Goal: Information Seeking & Learning: Find specific fact

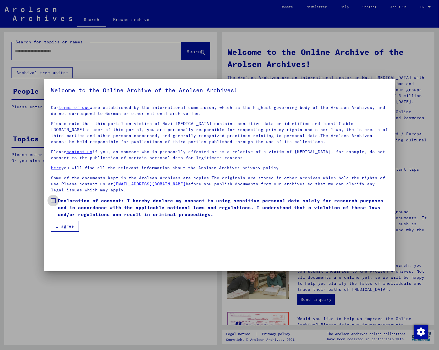
click at [52, 201] on span at bounding box center [53, 201] width 5 height 5
click at [69, 231] on button "I agree" at bounding box center [65, 226] width 28 height 11
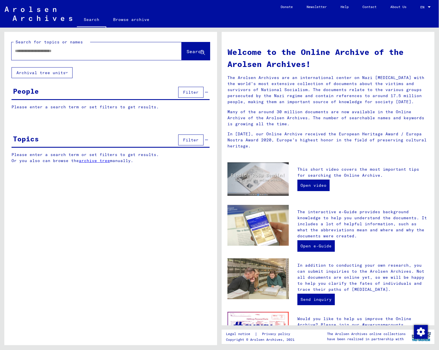
click at [193, 93] on span "Filter" at bounding box center [191, 92] width 16 height 5
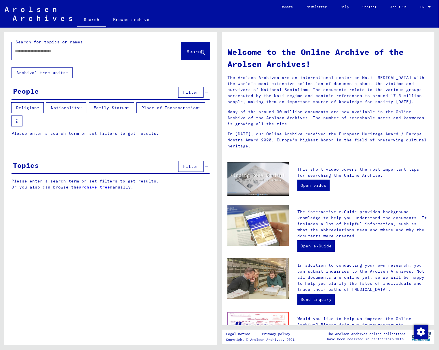
click at [121, 109] on button "Family Status" at bounding box center [111, 107] width 45 height 11
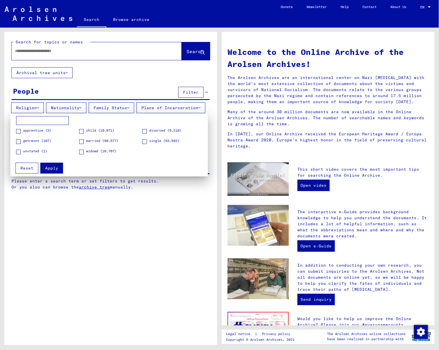
click at [60, 54] on div at bounding box center [219, 175] width 439 height 350
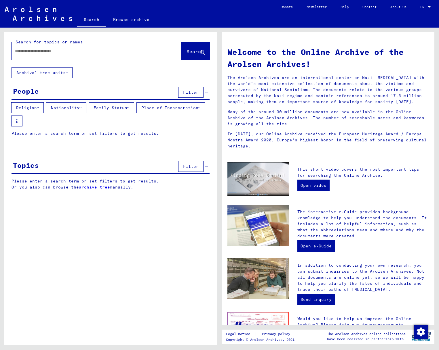
click at [69, 51] on input "text" at bounding box center [89, 51] width 149 height 6
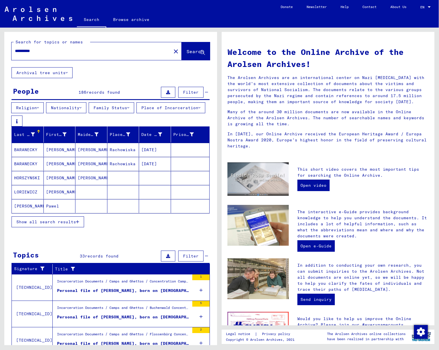
drag, startPoint x: 44, startPoint y: 50, endPoint x: 7, endPoint y: 48, distance: 37.8
click at [6, 48] on div "**********" at bounding box center [110, 49] width 213 height 35
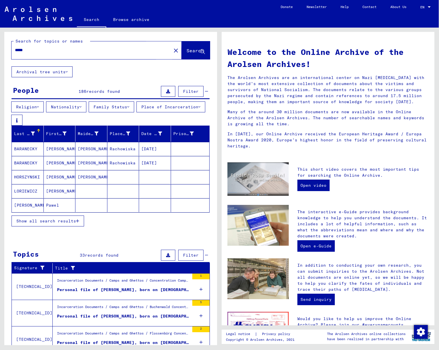
click at [187, 50] on span "Search" at bounding box center [194, 51] width 17 height 6
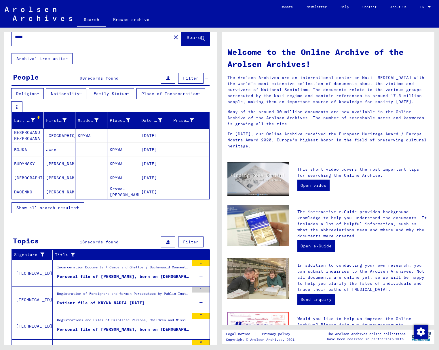
scroll to position [14, 0]
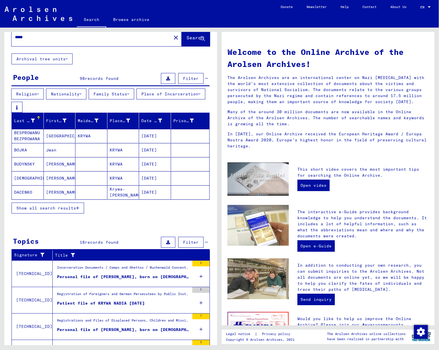
click at [33, 139] on mat-cell "BESPROWANU BEZPROWANA" at bounding box center [28, 136] width 32 height 14
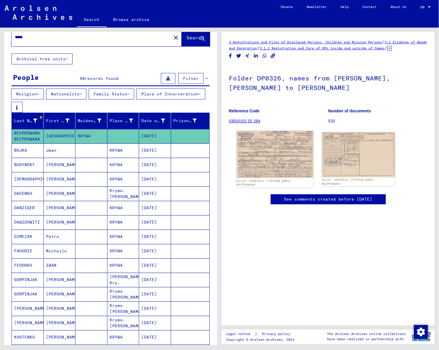
click at [260, 150] on img at bounding box center [274, 154] width 77 height 47
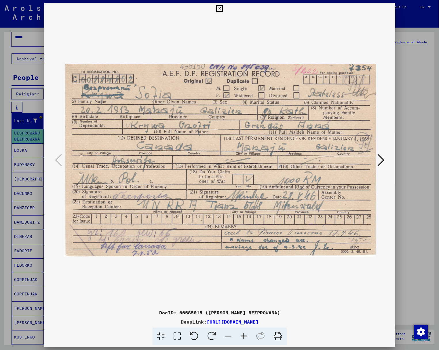
click at [381, 160] on icon at bounding box center [380, 160] width 7 height 14
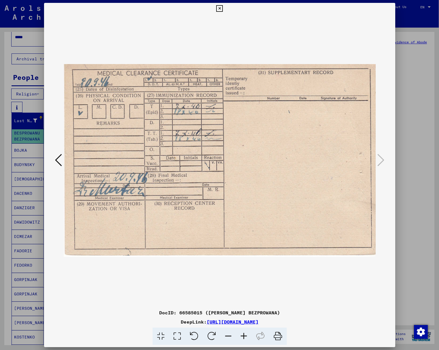
click at [58, 161] on icon at bounding box center [58, 160] width 7 height 14
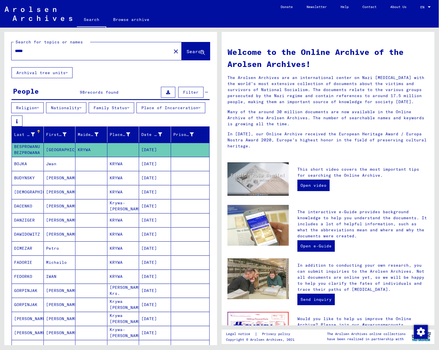
scroll to position [0, 0]
drag, startPoint x: 30, startPoint y: 51, endPoint x: 13, endPoint y: 51, distance: 17.0
click at [13, 51] on div "*****" at bounding box center [88, 50] width 153 height 13
type input "*****"
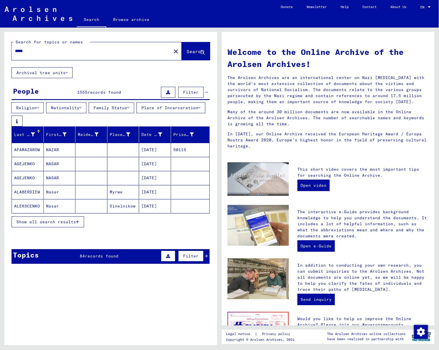
click at [56, 224] on span "Show all search results" at bounding box center [46, 222] width 60 height 5
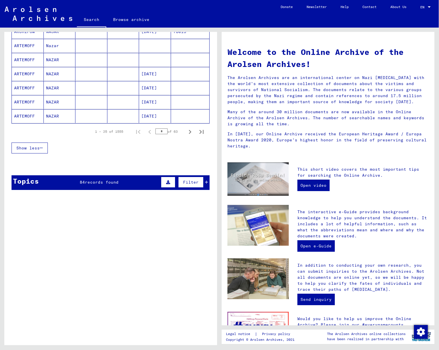
scroll to position [374, 0]
click at [188, 131] on icon "Next page" at bounding box center [190, 132] width 8 height 8
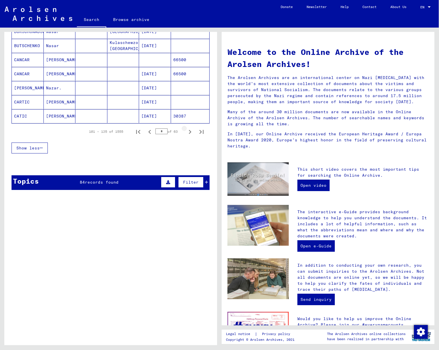
click at [188, 131] on icon "Next page" at bounding box center [190, 132] width 8 height 8
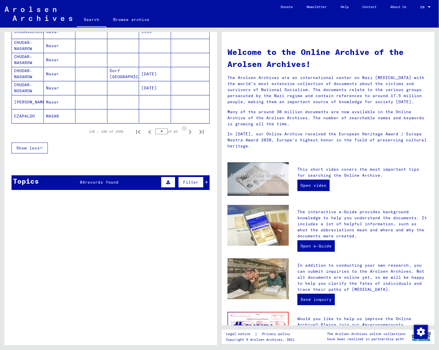
click at [188, 131] on icon "Next page" at bounding box center [190, 132] width 8 height 8
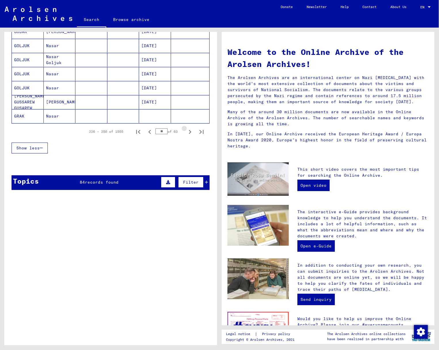
click at [188, 131] on icon "Next page" at bounding box center [190, 132] width 8 height 8
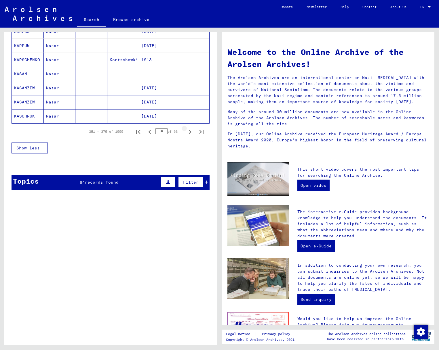
click at [188, 131] on icon "Next page" at bounding box center [190, 132] width 8 height 8
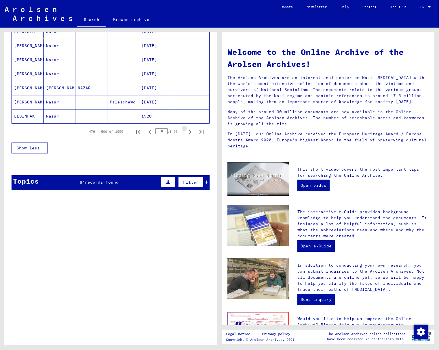
click at [188, 131] on icon "Next page" at bounding box center [190, 132] width 8 height 8
click at [151, 131] on icon "Previous page" at bounding box center [150, 132] width 8 height 8
drag, startPoint x: 191, startPoint y: 131, endPoint x: 184, endPoint y: 132, distance: 6.6
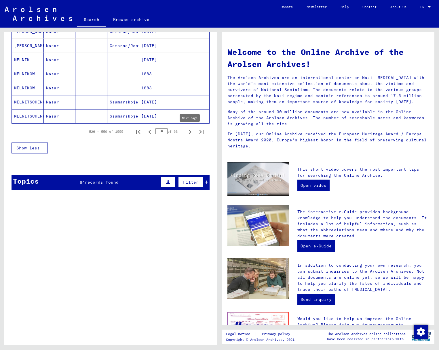
click at [191, 131] on icon "Next page" at bounding box center [190, 132] width 8 height 8
type input "**"
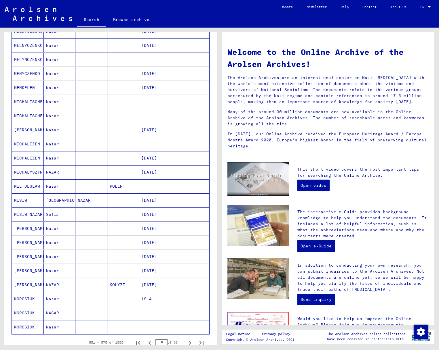
scroll to position [161, 0]
drag, startPoint x: 214, startPoint y: 180, endPoint x: 217, endPoint y: 123, distance: 57.6
click at [217, 121] on div "Search for topics or names ***** close Search Archival tree units People 1555 r…" at bounding box center [109, 187] width 219 height 318
click at [212, 123] on div "Last Name First Name Maiden Name Place of Birth Date of Birth Prisoner # [PERSO…" at bounding box center [110, 169] width 213 height 407
drag, startPoint x: 215, startPoint y: 122, endPoint x: 208, endPoint y: 89, distance: 34.0
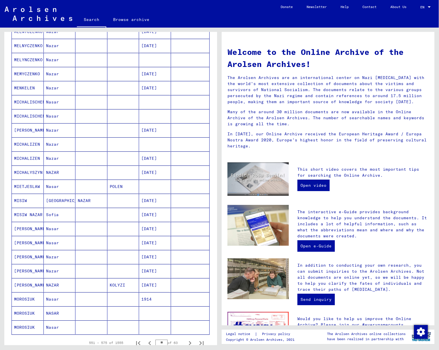
click at [211, 89] on div "Last Name First Name Maiden Name Place of Birth Date of Birth Prisoner # [PERSO…" at bounding box center [110, 169] width 213 height 407
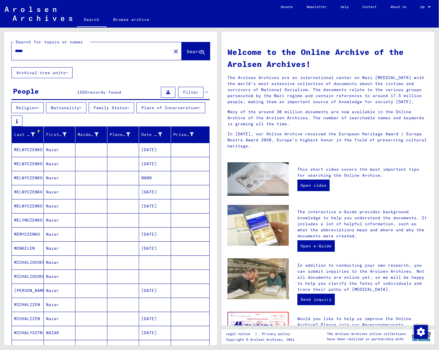
scroll to position [0, 0]
drag, startPoint x: 33, startPoint y: 49, endPoint x: -13, endPoint y: 47, distance: 46.1
click at [0, 47] on html "Search Browse archive Donate Newsletter Help Contact About Us Search Browse arc…" at bounding box center [219, 175] width 439 height 350
type input "*****"
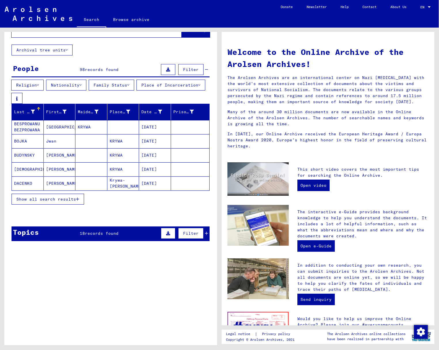
click at [155, 128] on mat-cell "[DATE]" at bounding box center [155, 127] width 32 height 14
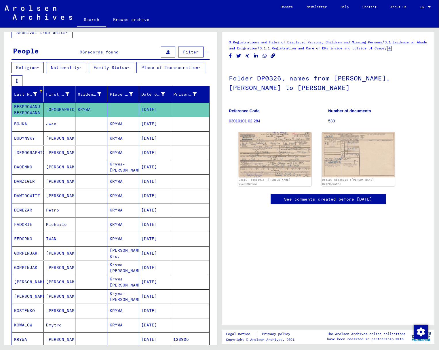
scroll to position [40, 0]
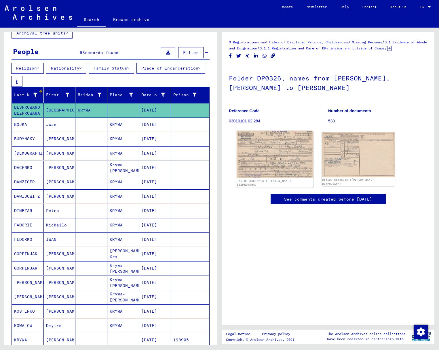
click at [278, 167] on img at bounding box center [274, 154] width 77 height 47
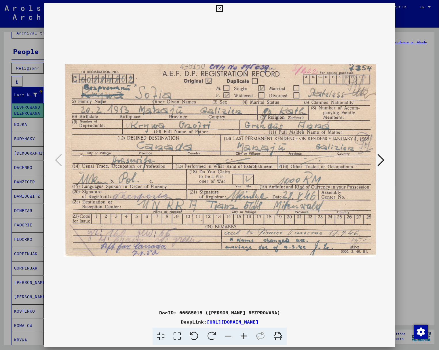
scroll to position [0, 0]
